Goal: Communication & Community: Answer question/provide support

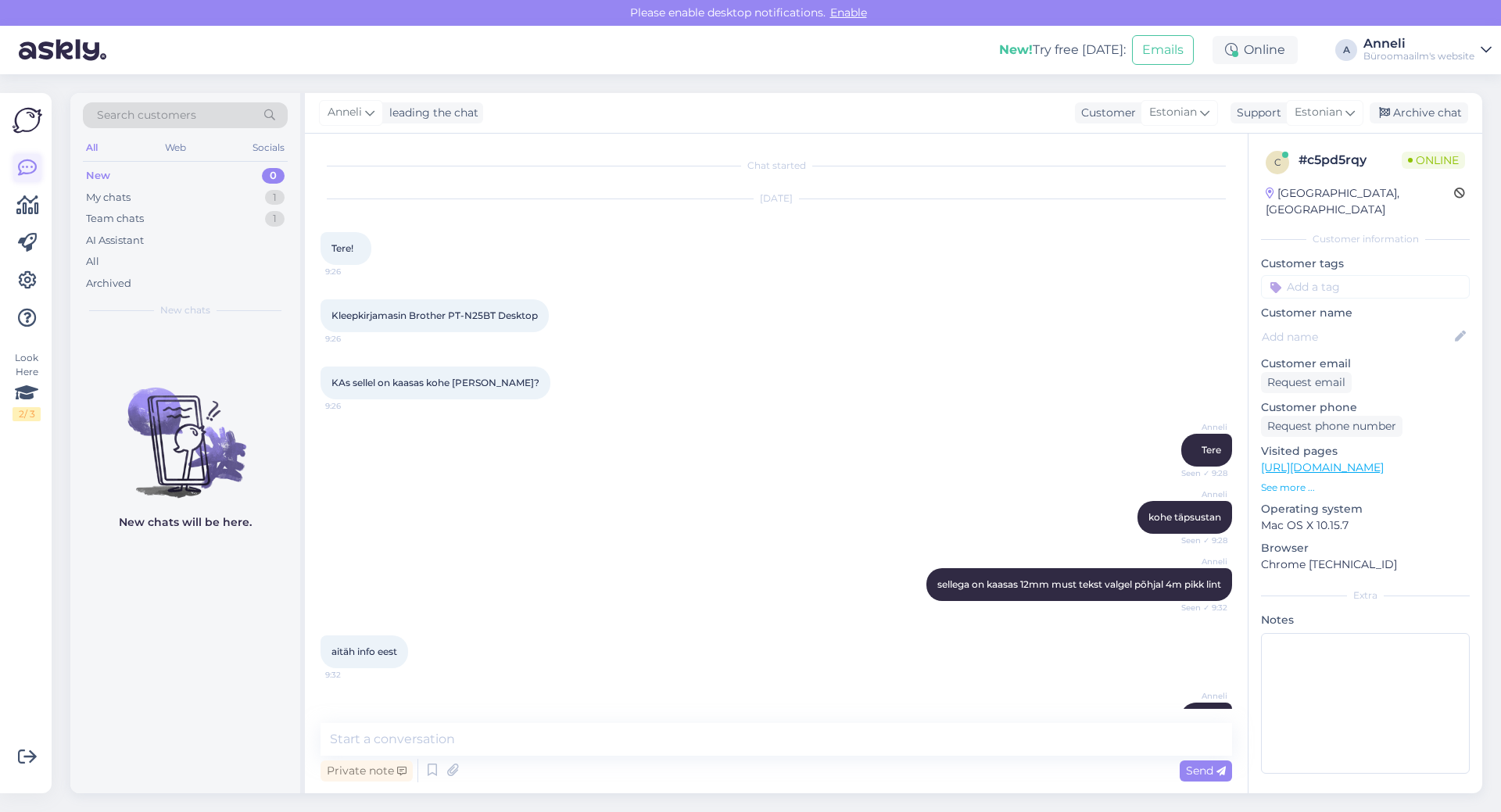
scroll to position [43, 0]
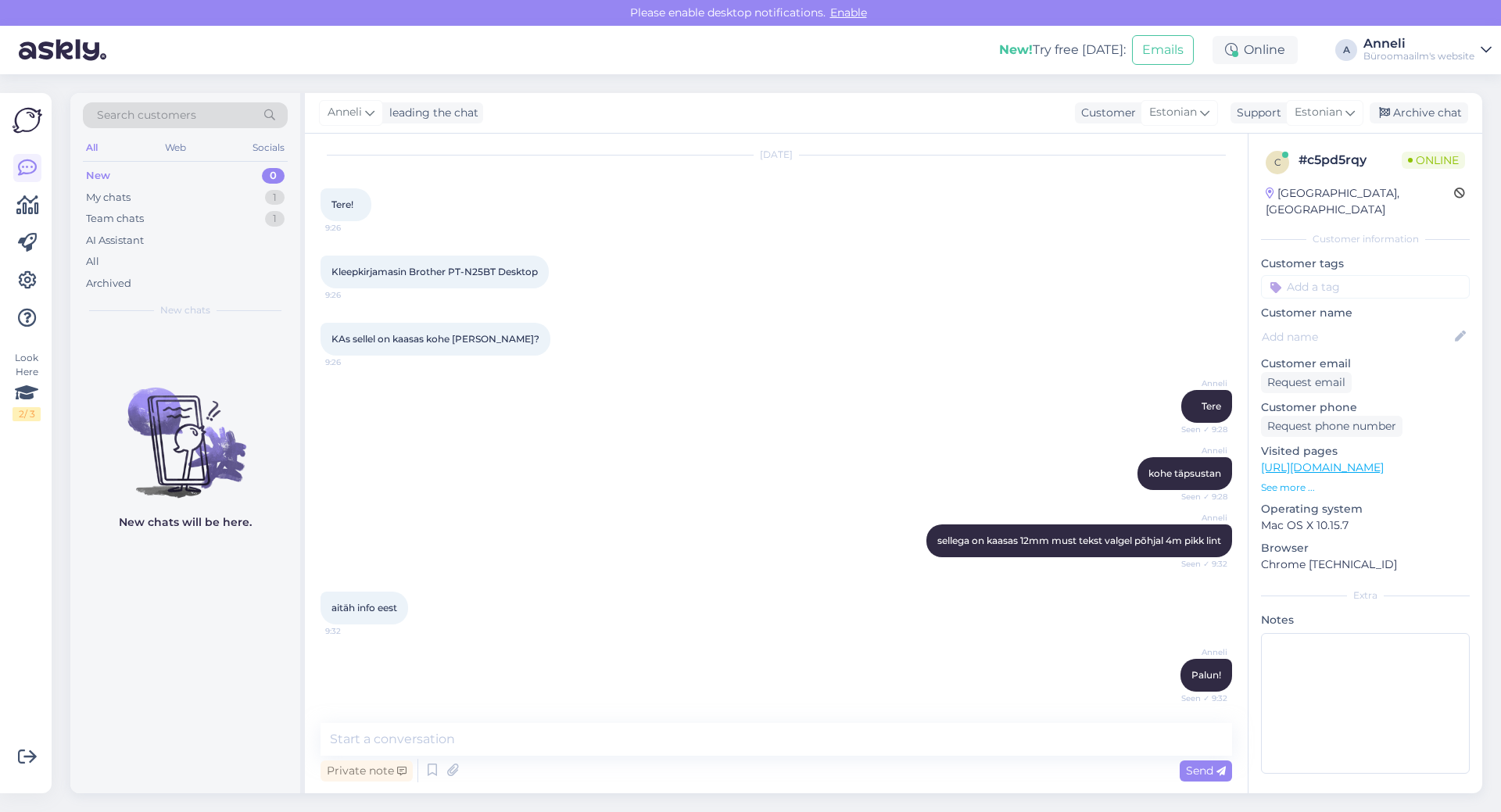
click at [762, 363] on div "KAs sellel on kaasas kohe [PERSON_NAME]? 9:26" at bounding box center [776, 339] width 912 height 67
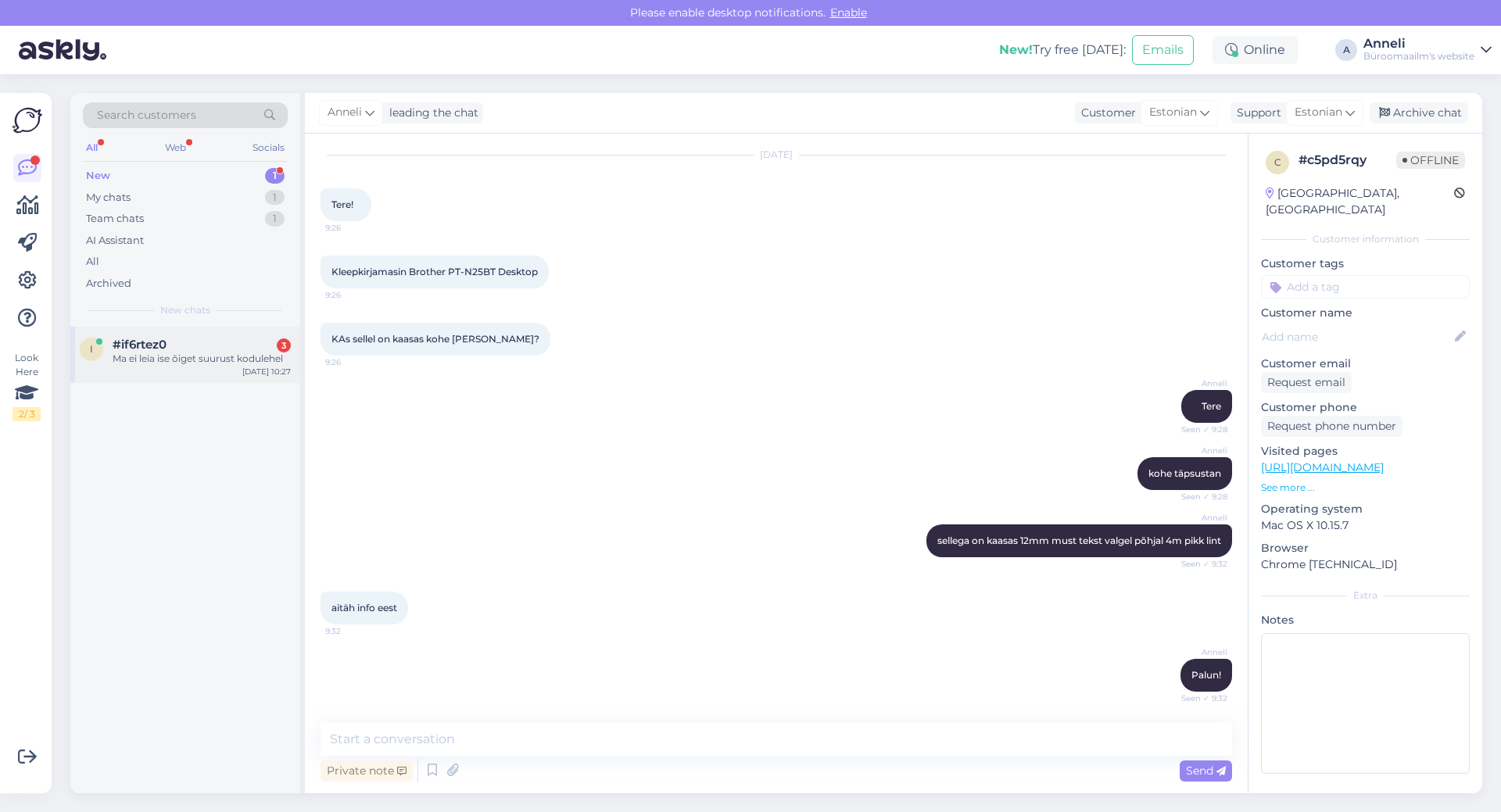
click at [221, 357] on div "Ma ei leia ise õiget suurust kodulehel" at bounding box center [201, 358] width 178 height 14
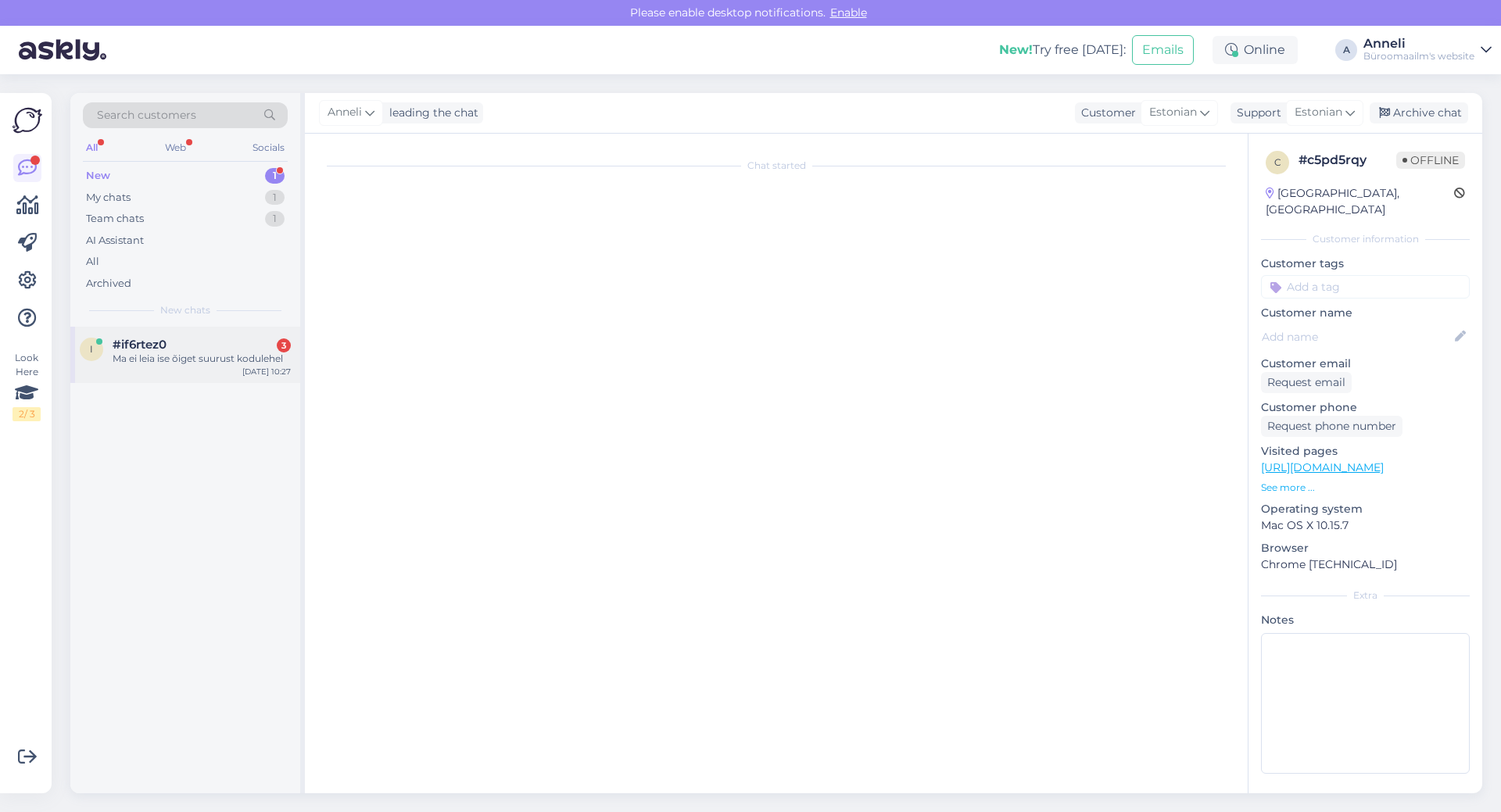
scroll to position [1835, 0]
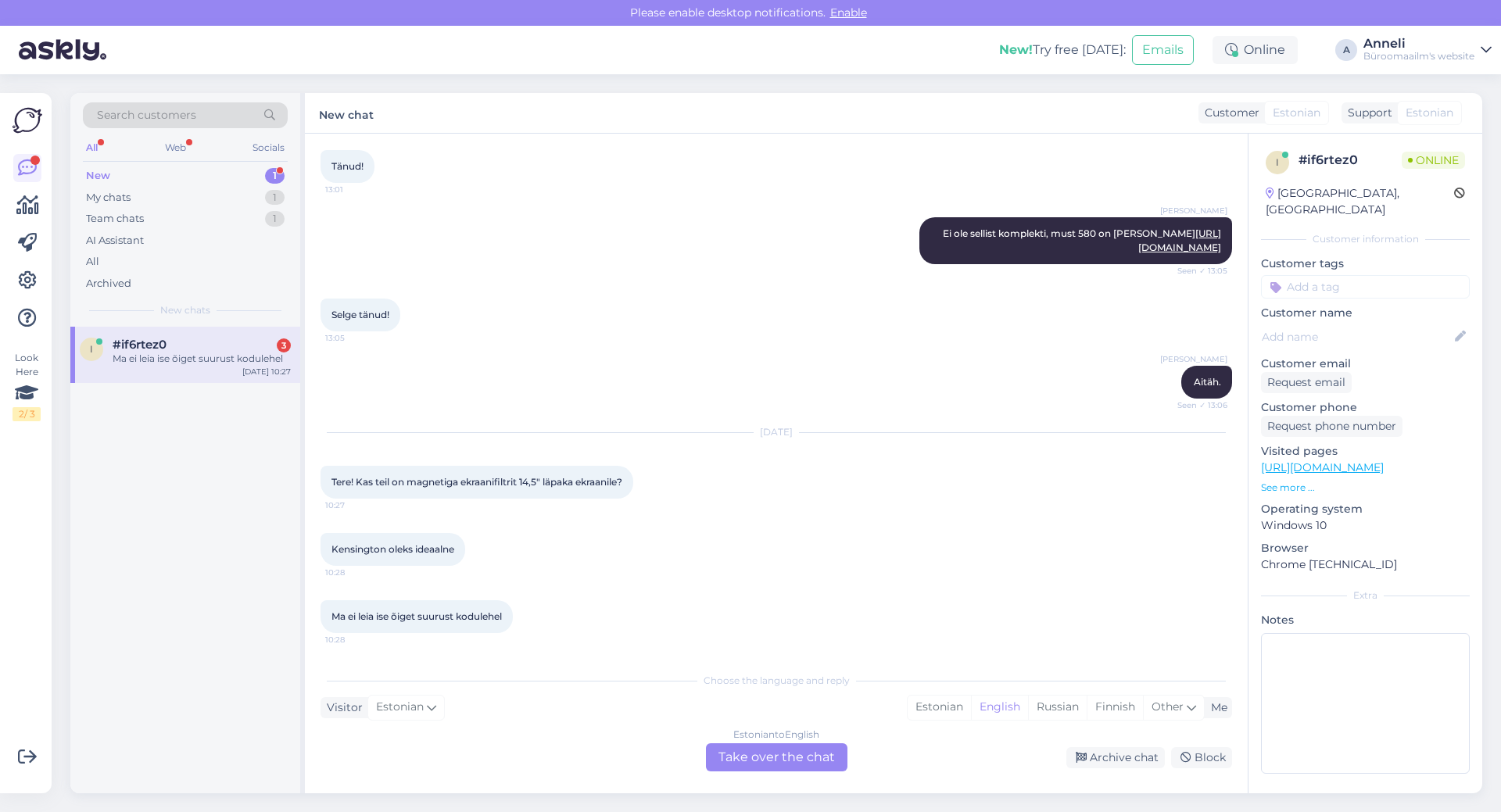
click at [719, 329] on div "Selge tänud! 13:05" at bounding box center [776, 315] width 912 height 67
click at [600, 489] on div "Tere! Kas teil on magnetiga ekraanifiltrit 14,5" läpaka ekraanile? 10:27" at bounding box center [477, 482] width 313 height 33
click at [885, 502] on div "[DATE] Tere! Kas teil on magnetiga ekraanifiltrit 14,5" läpaka ekraanile? 10:27" at bounding box center [776, 465] width 912 height 100
drag, startPoint x: 466, startPoint y: 468, endPoint x: 584, endPoint y: 470, distance: 118.0
click at [584, 470] on div "Tere! Kas teil on magnetiga ekraanifiltrit 14,5" läpaka ekraanile? 10:27" at bounding box center [477, 482] width 313 height 33
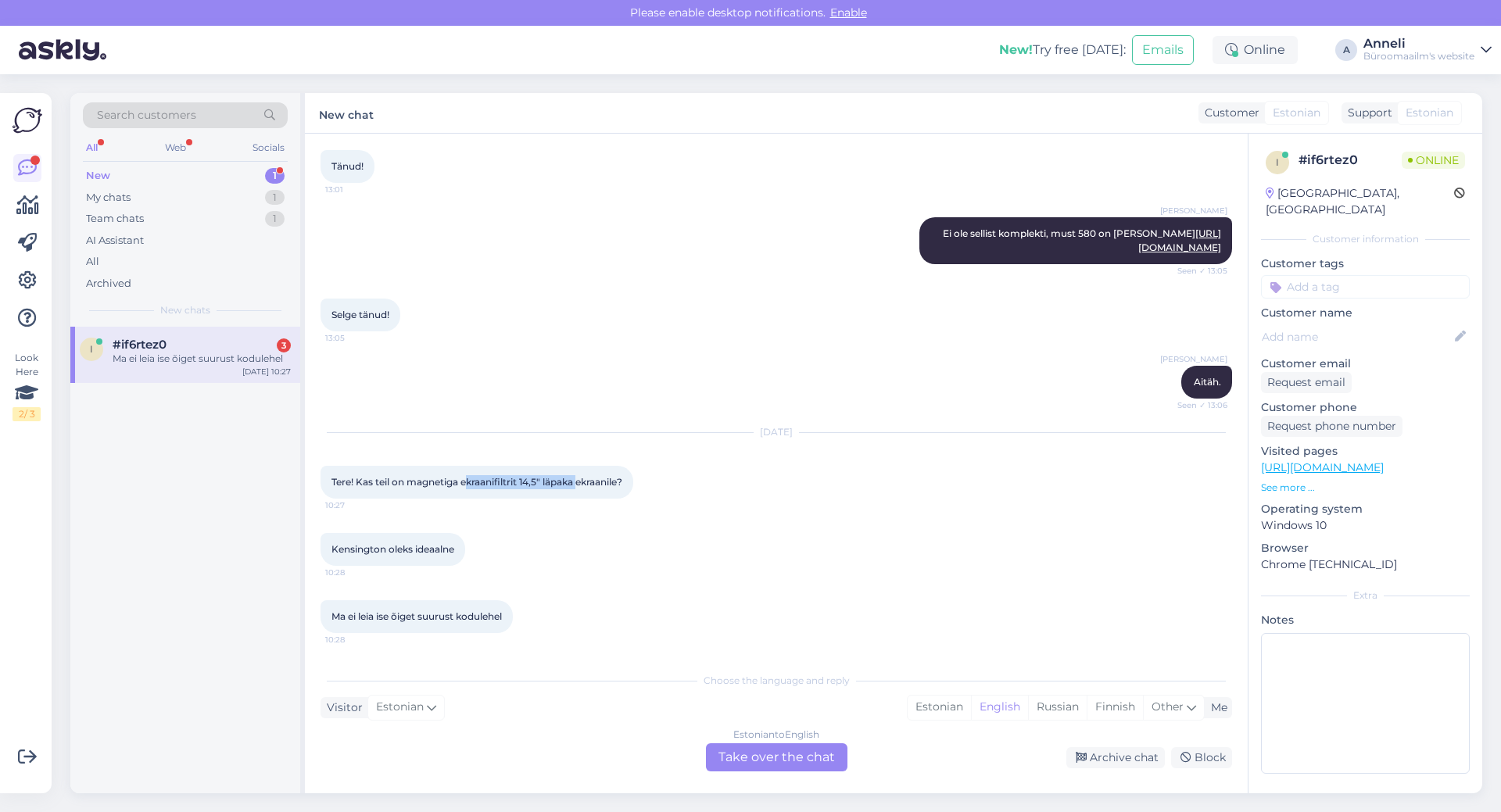
click at [755, 524] on div "Kensington oleks ideaalne 10:28" at bounding box center [776, 549] width 912 height 67
drag, startPoint x: 462, startPoint y: 470, endPoint x: 585, endPoint y: 471, distance: 123.0
click at [585, 471] on div "Tere! Kas teil on magnetiga ekraanifiltrit 14,5" läpaka ekraanile? 10:27" at bounding box center [477, 482] width 313 height 33
click at [882, 583] on div "Ma ei leia ise õiget suurust kodulehel 10:28" at bounding box center [776, 617] width 912 height 67
click at [936, 710] on div "Estonian" at bounding box center [939, 707] width 63 height 24
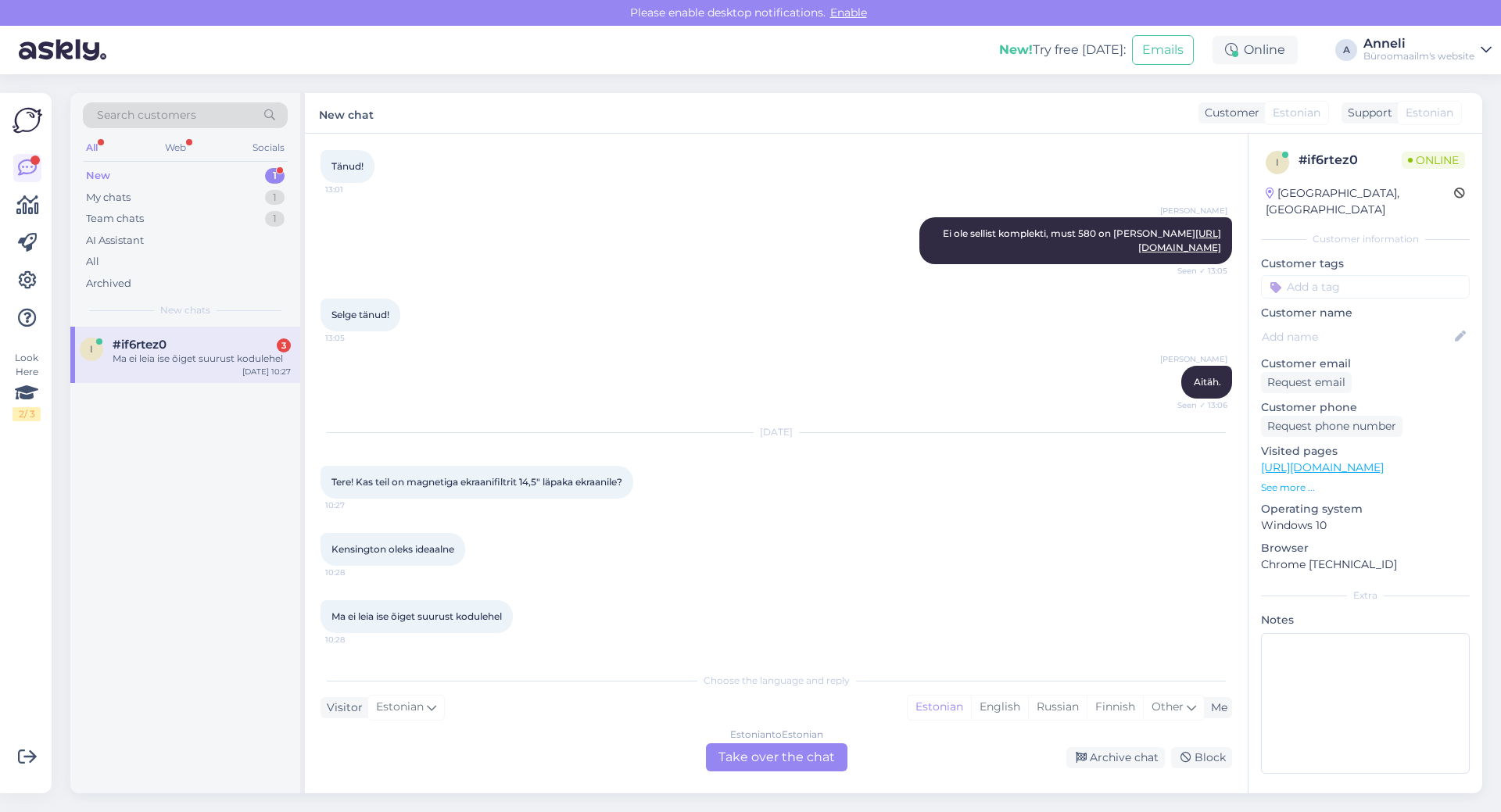
click at [784, 752] on div "Estonian to Estonian Take over the chat" at bounding box center [776, 757] width 142 height 28
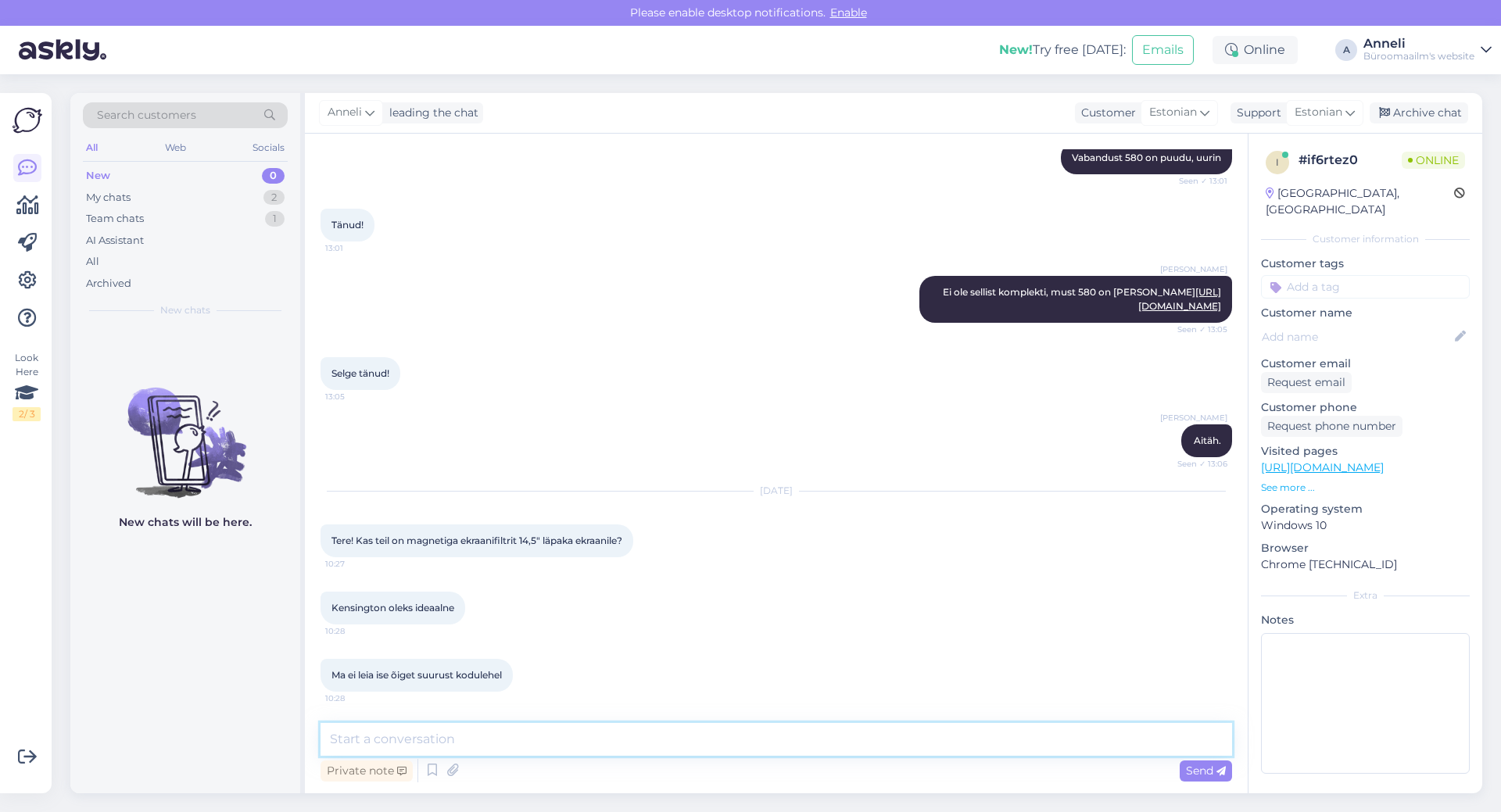
click at [694, 733] on textarea at bounding box center [776, 739] width 912 height 33
type textarea "Tere"
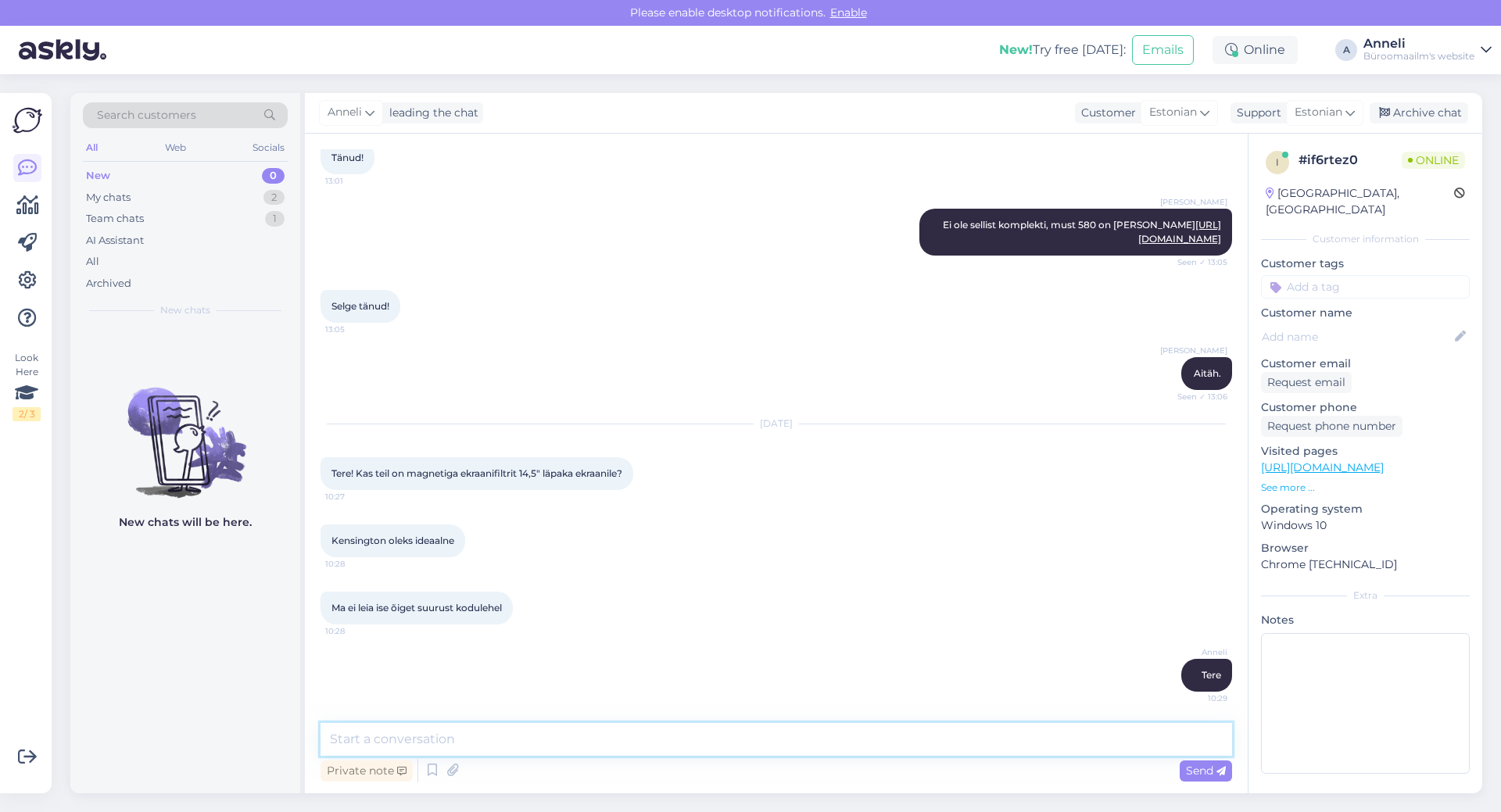
scroll to position [1844, 0]
click at [526, 739] on textarea "mõõtke palun täpselt oma ekranni ära" at bounding box center [776, 739] width 912 height 33
click at [546, 736] on textarea "mõõtke palun täpselt oma ekraani ära" at bounding box center [776, 739] width 912 height 33
click at [613, 734] on textarea "mõõtke palun täpselt oma ekraan ära" at bounding box center [776, 739] width 912 height 33
type textarea "mõõtke palun täpselt oma ekraan ära, kõrgus [PERSON_NAME]"
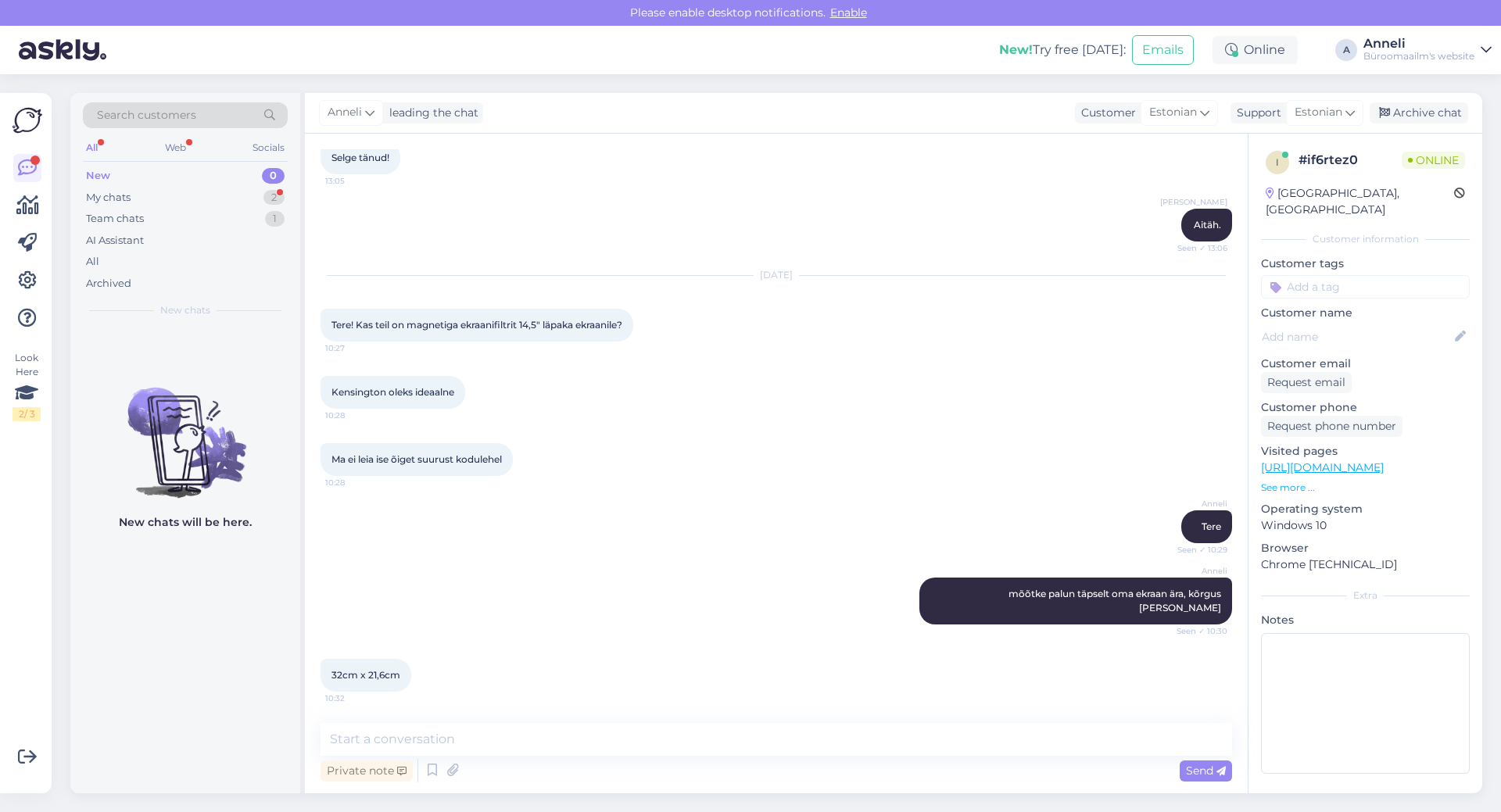
scroll to position [1979, 0]
drag, startPoint x: 411, startPoint y: 671, endPoint x: 330, endPoint y: 672, distance: 81.0
click at [330, 672] on div "32cm x 21,6cm 10:32" at bounding box center [366, 675] width 91 height 33
copy div "32cm x 21,6cm 10:32"
click at [724, 746] on textarea at bounding box center [776, 739] width 912 height 33
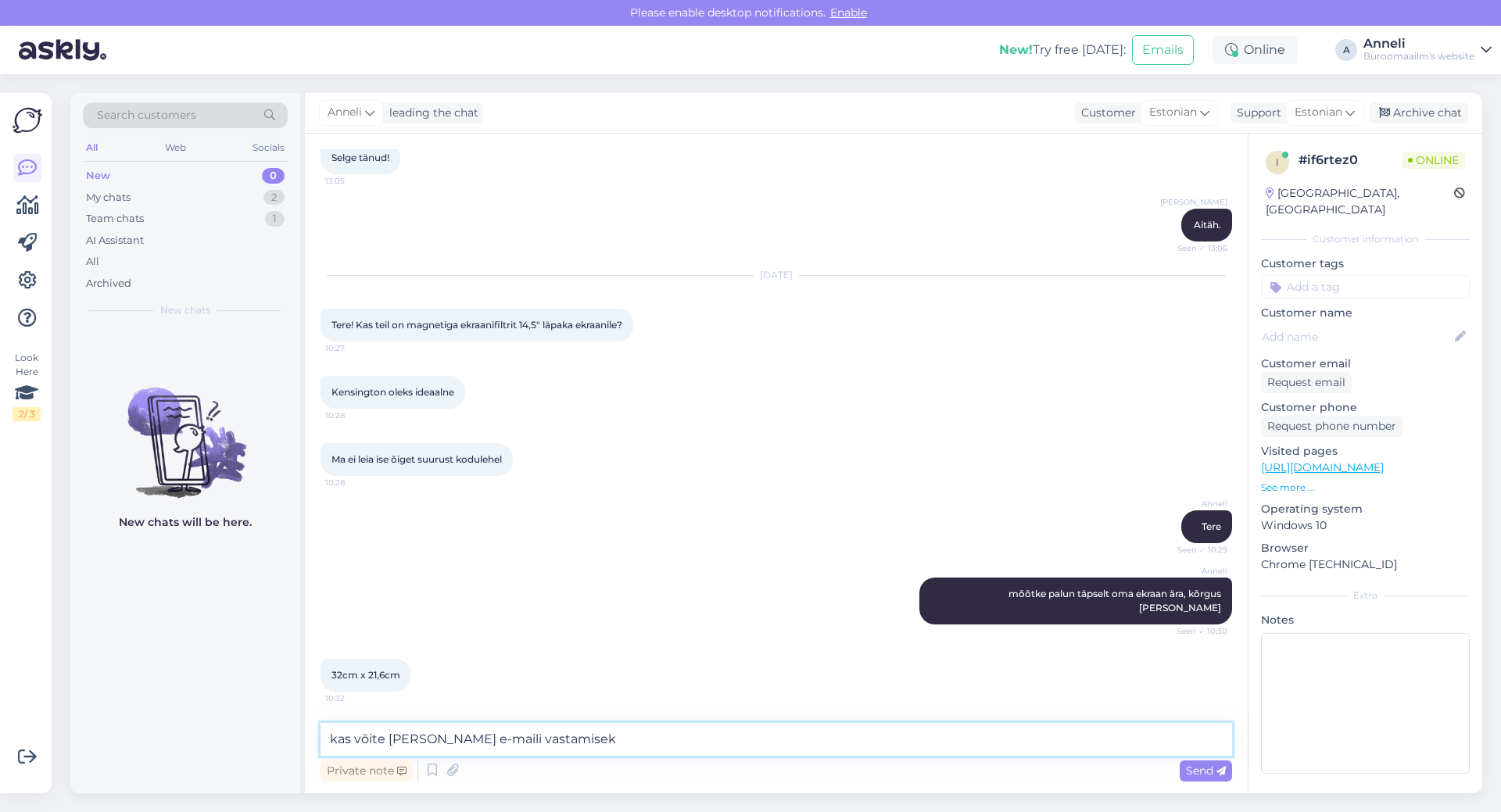
type textarea "kas võite [PERSON_NAME] e-maili vastamiseks"
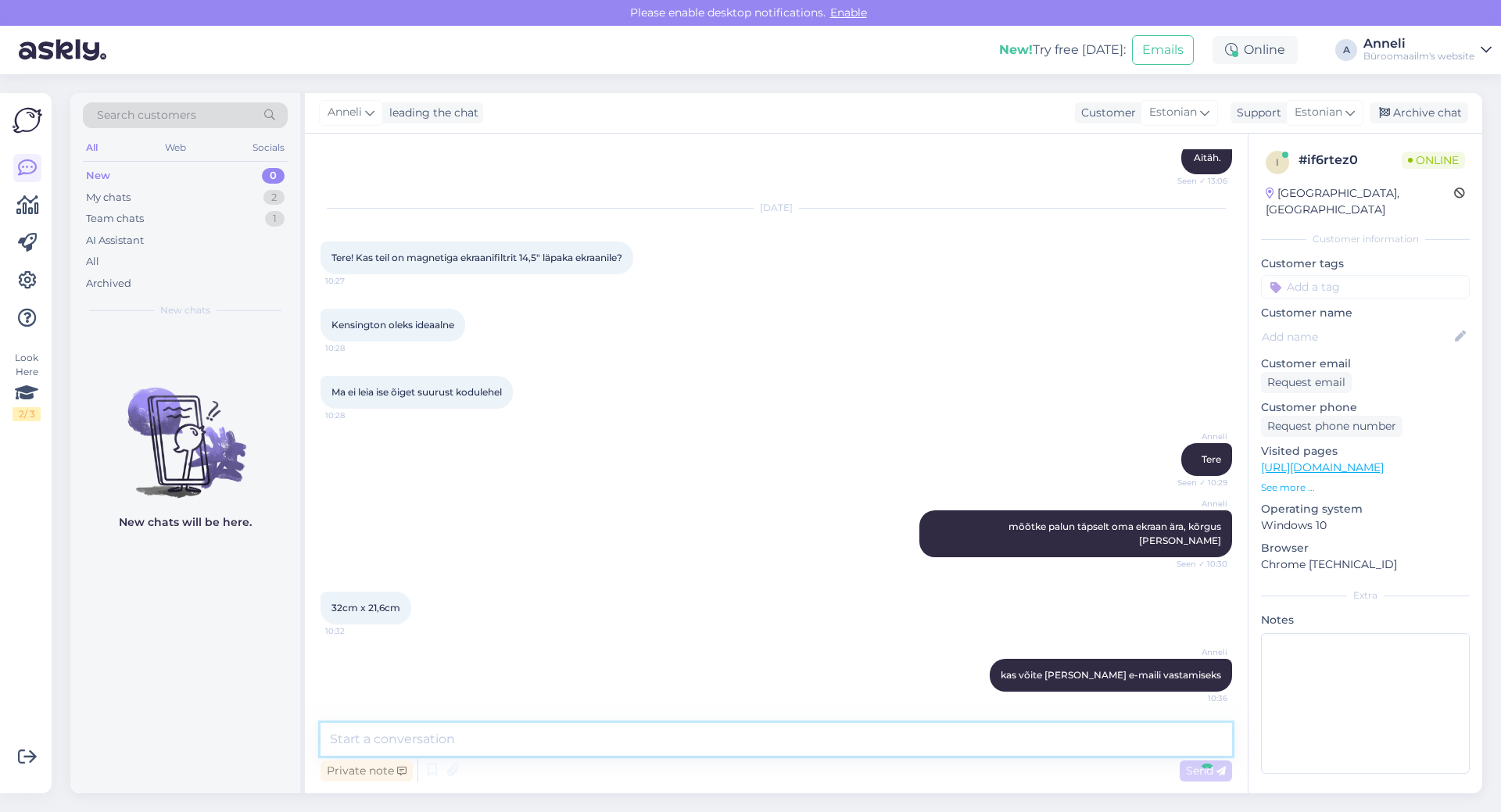
scroll to position [2046, 0]
drag, startPoint x: 465, startPoint y: 256, endPoint x: 372, endPoint y: 274, distance: 94.7
click at [372, 263] on span "Tere! Kas teil on magnetiga ekraanifiltrit 14,5" läpaka ekraanile?" at bounding box center [476, 257] width 291 height 11
copy span "ekraanifiltrit 14,5" läpaka ekraanile"
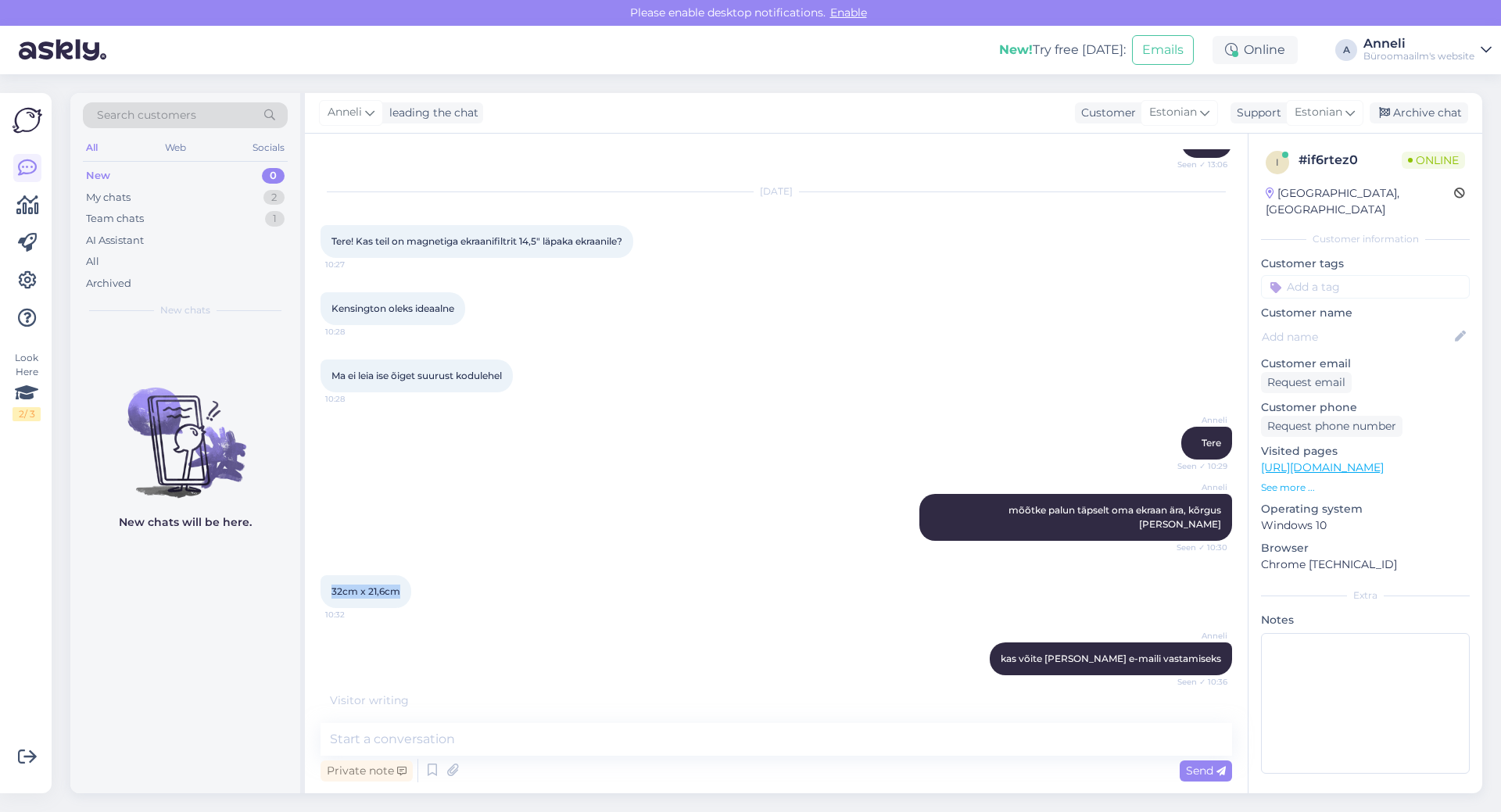
drag, startPoint x: 405, startPoint y: 610, endPoint x: 318, endPoint y: 608, distance: 87.0
click at [318, 608] on div "Chat started [DATE] Tere! 11:59 [PERSON_NAME] Tere. Seen ✓ 12:00 Kas Sülearvuti…" at bounding box center [776, 463] width 943 height 660
copy span "32cm x 21,6cm"
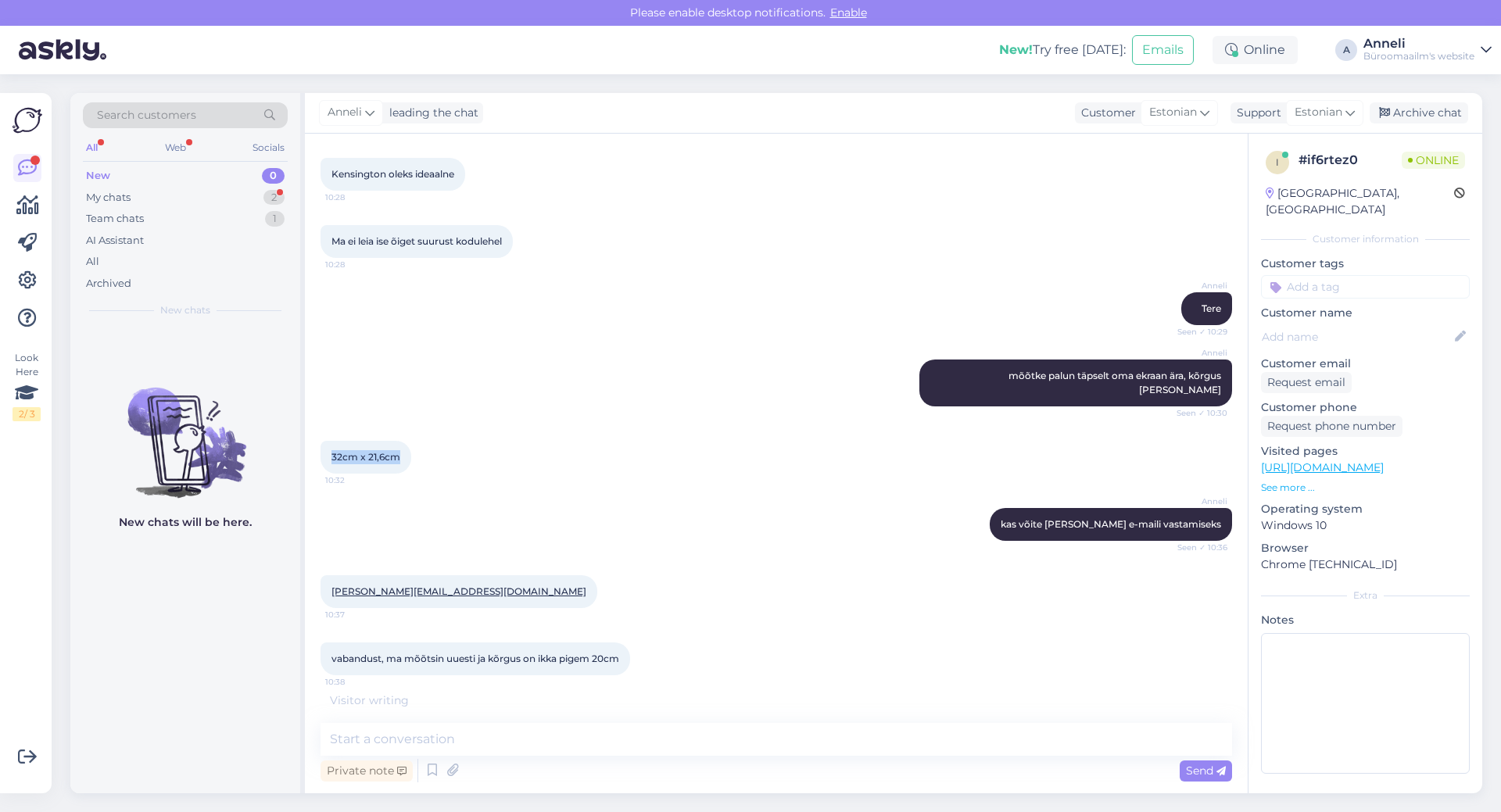
scroll to position [2211, 0]
click at [698, 504] on div "[PERSON_NAME] kas võite [PERSON_NAME] e-maili vastamiseks Seen ✓ 10:36" at bounding box center [776, 524] width 912 height 67
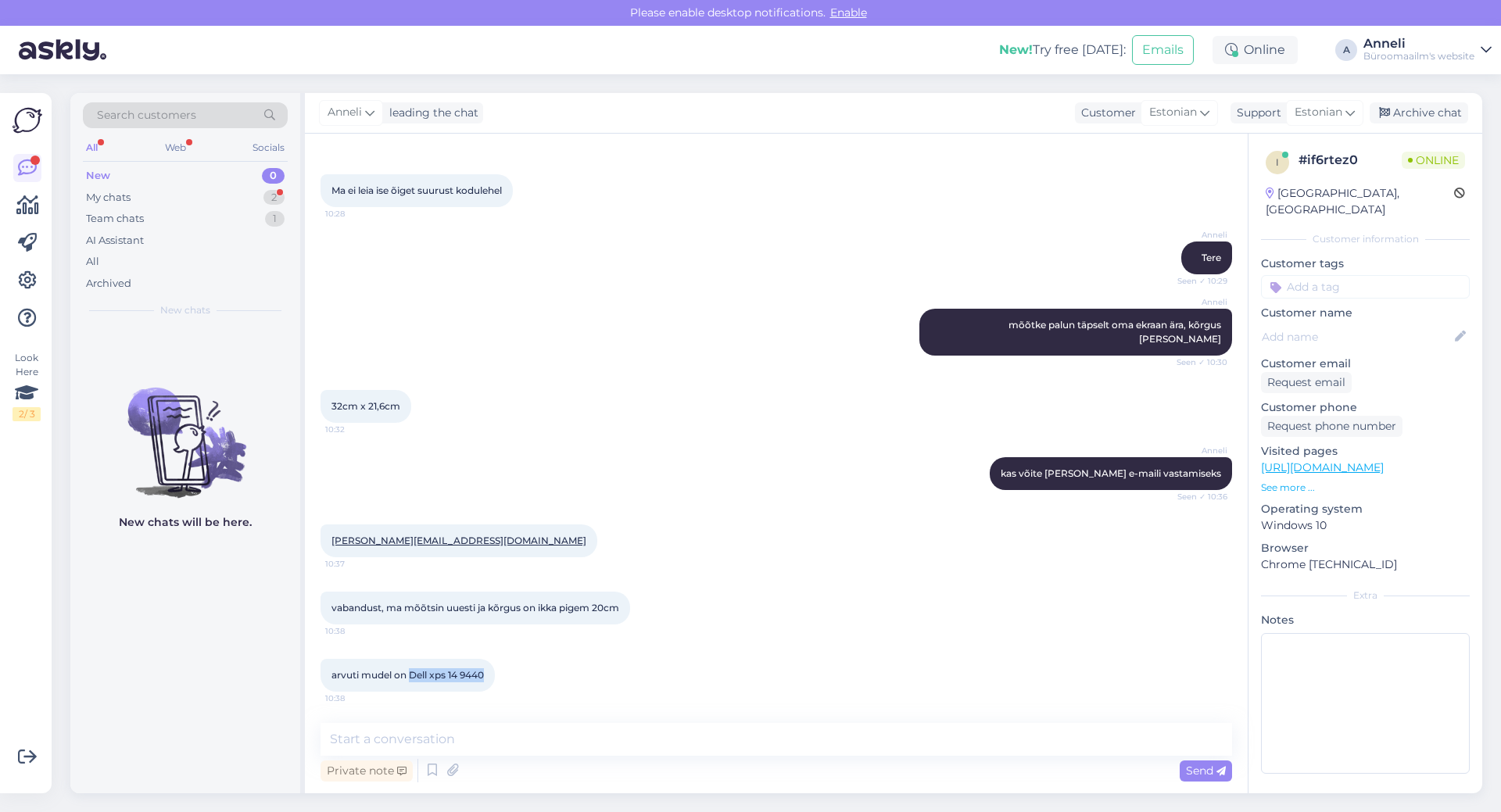
drag, startPoint x: 491, startPoint y: 674, endPoint x: 413, endPoint y: 673, distance: 78.0
click at [413, 673] on div "arvuti mudel on Dell xps 14 9440 10:38" at bounding box center [407, 675] width 175 height 33
copy span "Dell xps 14 9440"
click at [526, 734] on textarea at bounding box center [776, 739] width 912 height 33
type textarea "Aitäh! saadan vastuse teile [GEOGRAPHIC_DATA]."
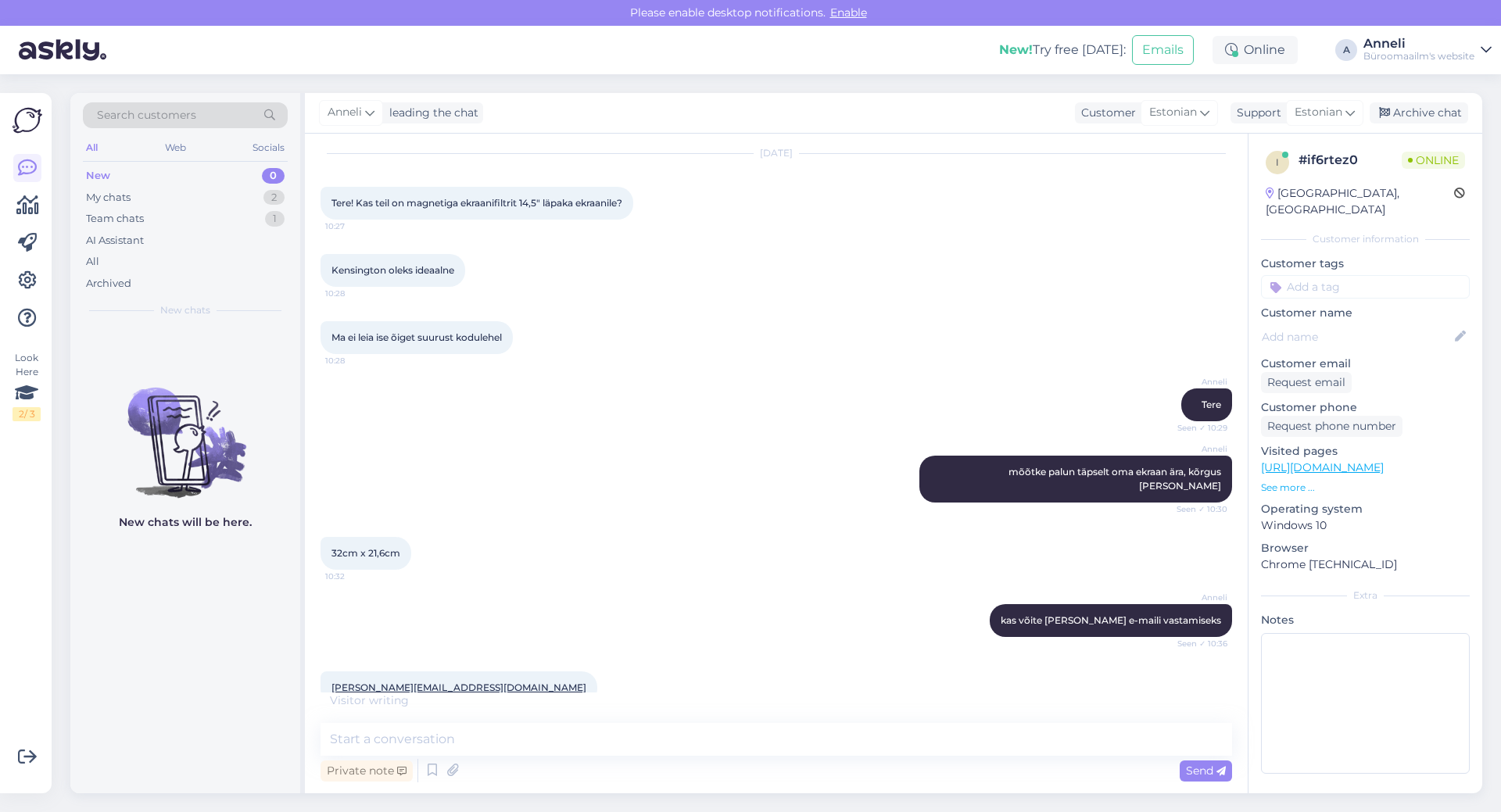
scroll to position [2396, 0]
